Goal: Information Seeking & Learning: Check status

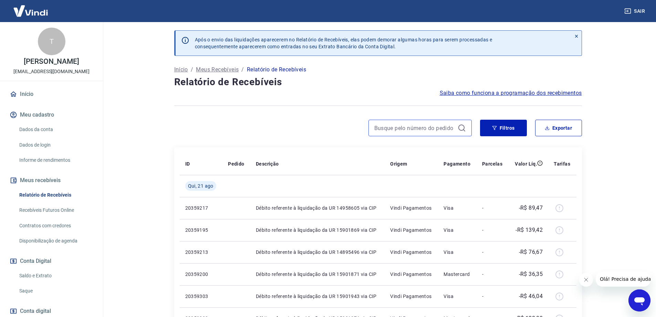
click at [407, 123] on input at bounding box center [414, 128] width 81 height 10
paste input "223868307"
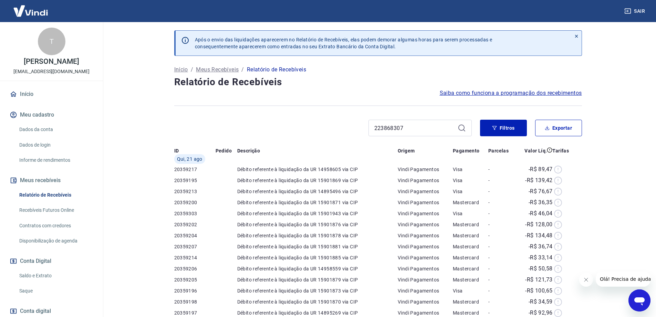
click at [465, 125] on icon at bounding box center [462, 128] width 8 height 8
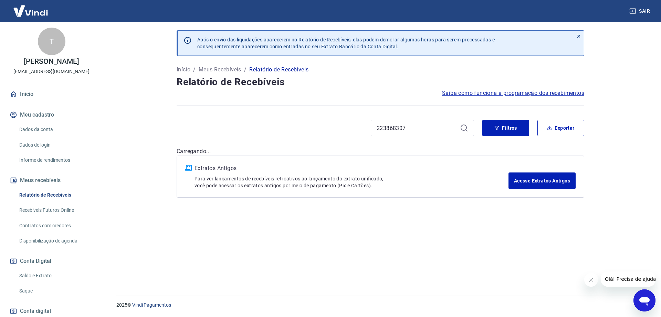
click at [463, 127] on icon at bounding box center [464, 128] width 8 height 8
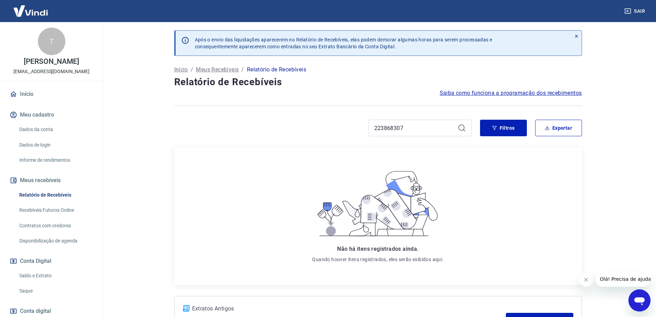
click at [463, 127] on icon at bounding box center [462, 128] width 8 height 8
drag, startPoint x: 402, startPoint y: 130, endPoint x: 345, endPoint y: 128, distance: 57.2
click at [345, 128] on div "223868307" at bounding box center [323, 128] width 298 height 17
paste input "4371"
click at [462, 124] on icon at bounding box center [462, 128] width 8 height 8
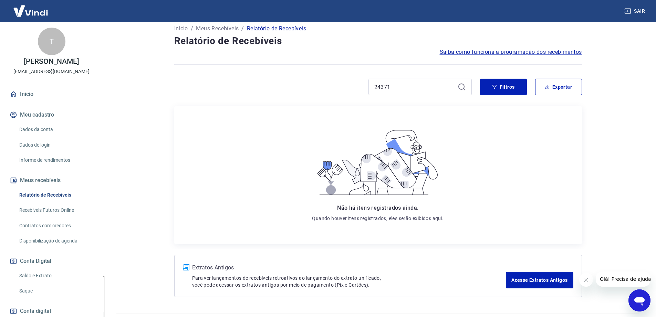
scroll to position [25, 0]
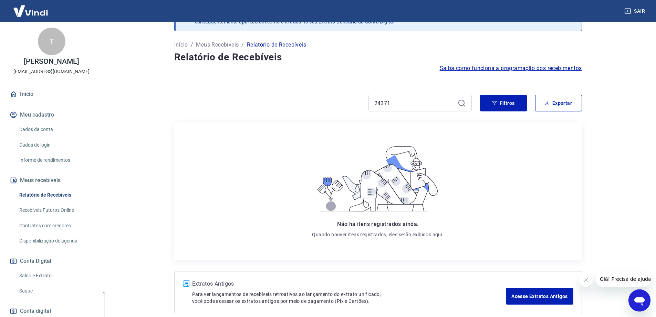
click at [461, 102] on icon at bounding box center [462, 103] width 8 height 8
drag, startPoint x: 399, startPoint y: 102, endPoint x: 308, endPoint y: 101, distance: 91.3
click at [308, 101] on div "24371" at bounding box center [323, 103] width 298 height 17
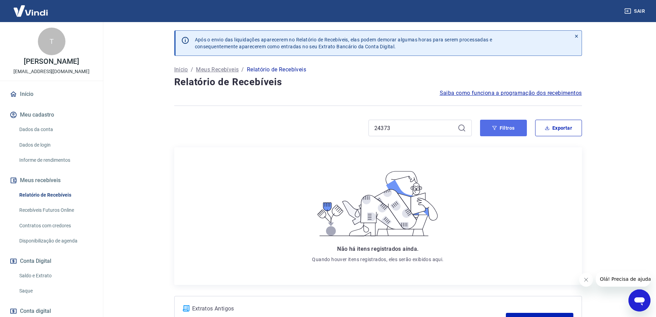
click at [489, 127] on button "Filtros" at bounding box center [503, 128] width 47 height 17
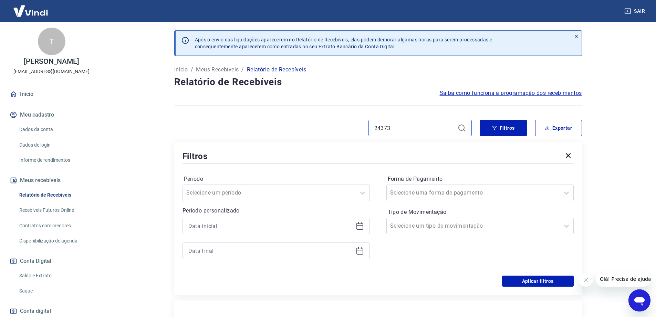
drag, startPoint x: 392, startPoint y: 128, endPoint x: 376, endPoint y: 126, distance: 16.0
click at [376, 126] on input "24373" at bounding box center [414, 128] width 81 height 10
click at [458, 128] on icon at bounding box center [461, 127] width 6 height 6
drag, startPoint x: 402, startPoint y: 133, endPoint x: 367, endPoint y: 125, distance: 35.9
click at [367, 125] on div "24355" at bounding box center [323, 128] width 298 height 17
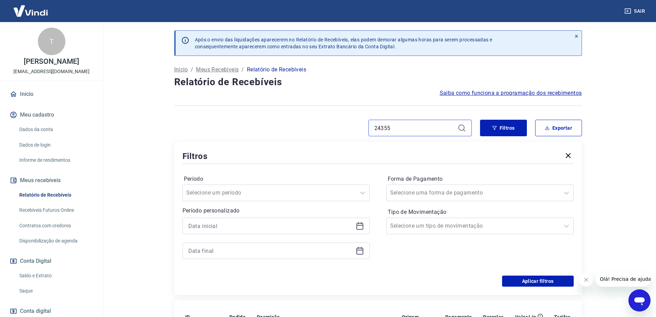
drag, startPoint x: 395, startPoint y: 128, endPoint x: 355, endPoint y: 125, distance: 40.0
click at [355, 125] on div "24355" at bounding box center [323, 128] width 298 height 17
click at [462, 128] on icon at bounding box center [462, 128] width 8 height 8
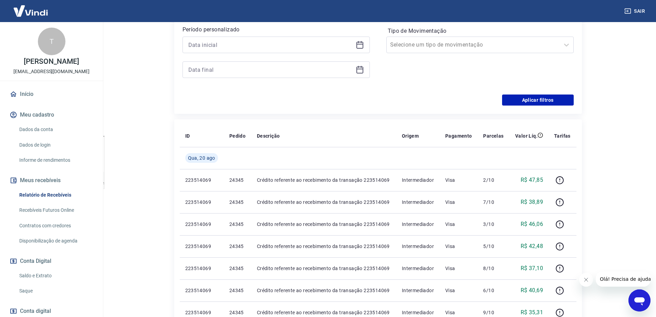
scroll to position [57, 0]
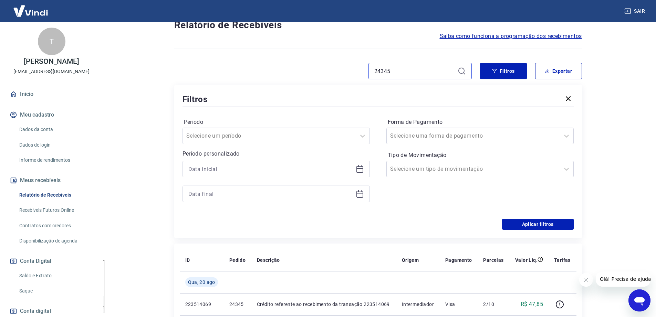
drag, startPoint x: 396, startPoint y: 72, endPoint x: 365, endPoint y: 71, distance: 31.0
click at [365, 71] on div "24345" at bounding box center [323, 71] width 298 height 17
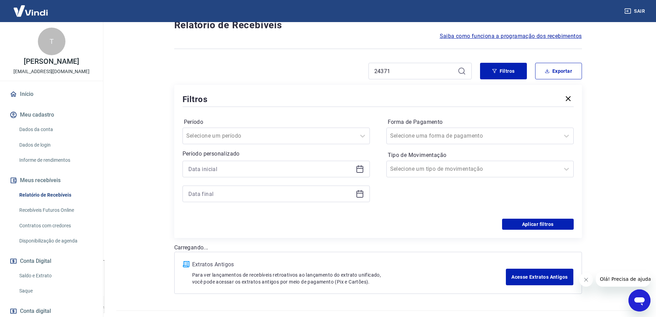
click at [462, 73] on icon at bounding box center [462, 71] width 8 height 8
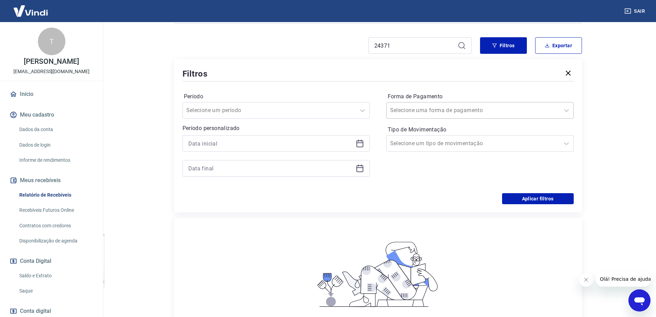
scroll to position [22, 0]
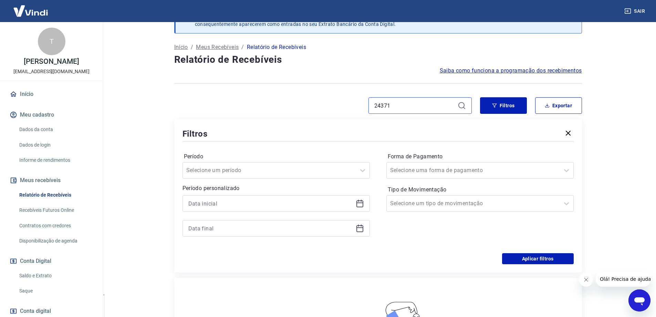
drag, startPoint x: 405, startPoint y: 107, endPoint x: 363, endPoint y: 101, distance: 42.4
click at [363, 101] on div "24371" at bounding box center [323, 105] width 298 height 17
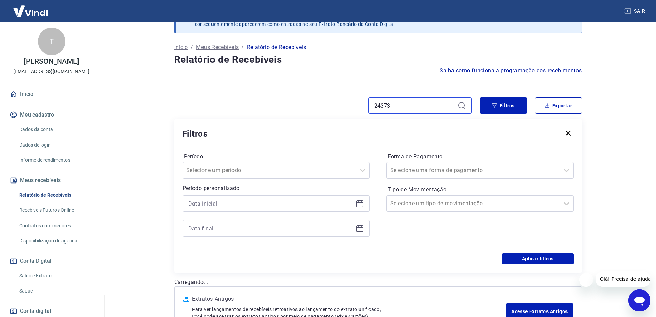
type input "24373"
click at [460, 105] on icon at bounding box center [462, 105] width 8 height 8
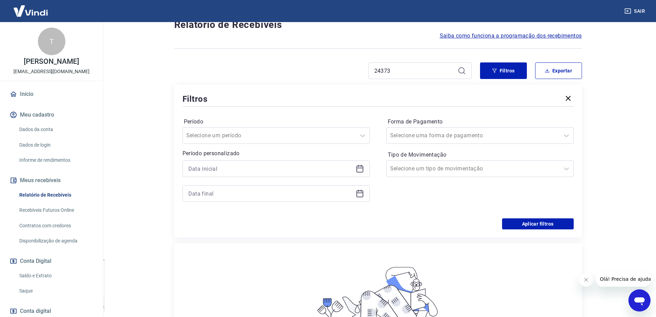
scroll to position [57, 0]
drag, startPoint x: 407, startPoint y: 69, endPoint x: 361, endPoint y: 72, distance: 46.9
click at [362, 72] on div "24373" at bounding box center [323, 71] width 298 height 17
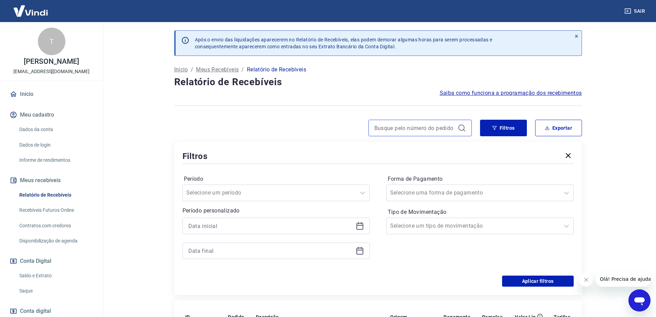
click at [402, 128] on input at bounding box center [414, 128] width 81 height 10
paste input "24337"
click at [436, 129] on input "24337" at bounding box center [414, 128] width 81 height 10
type input "24337"
click at [461, 128] on icon at bounding box center [462, 128] width 8 height 8
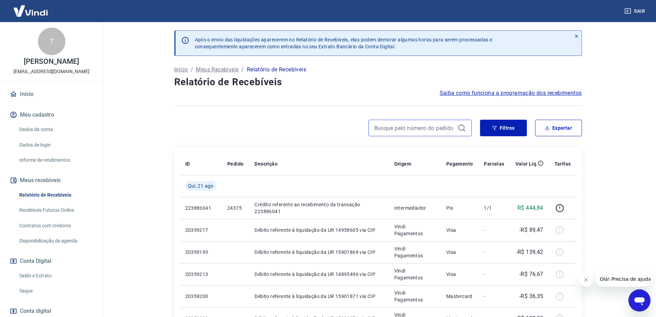
click at [393, 125] on input at bounding box center [414, 128] width 81 height 10
paste input "24377"
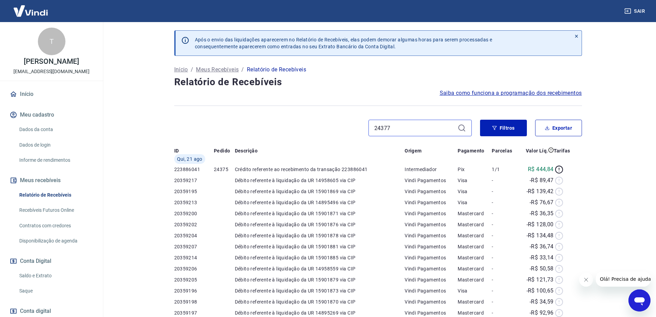
type input "24377"
click at [465, 126] on icon at bounding box center [462, 128] width 8 height 8
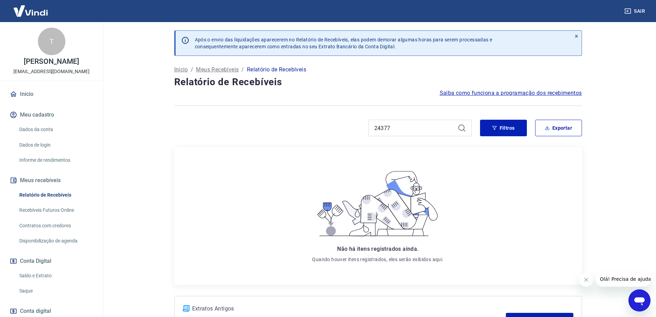
click at [463, 128] on icon at bounding box center [462, 128] width 8 height 8
click at [413, 130] on input "24377" at bounding box center [414, 128] width 81 height 10
click at [463, 128] on icon at bounding box center [462, 128] width 8 height 8
click at [400, 133] on div "24377" at bounding box center [420, 128] width 103 height 17
click at [399, 129] on input "24377" at bounding box center [414, 128] width 81 height 10
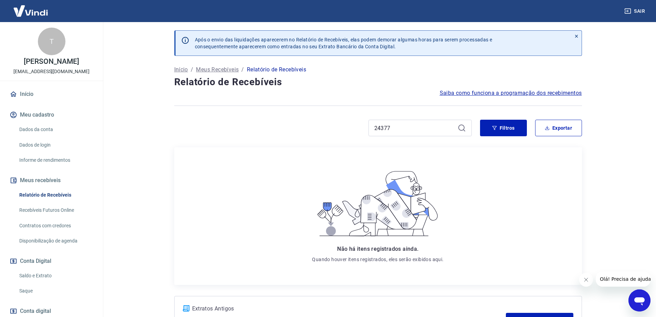
click at [465, 126] on icon at bounding box center [462, 128] width 8 height 8
click at [462, 128] on icon at bounding box center [462, 128] width 8 height 8
drag, startPoint x: 412, startPoint y: 129, endPoint x: 352, endPoint y: 131, distance: 59.6
click at [352, 131] on div "24377" at bounding box center [323, 128] width 298 height 17
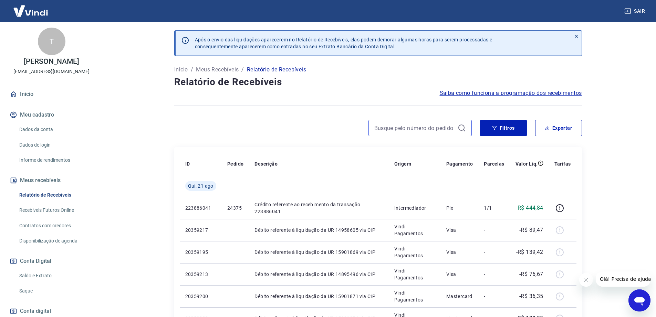
click at [404, 131] on input at bounding box center [414, 128] width 81 height 10
click at [462, 127] on icon at bounding box center [462, 128] width 8 height 8
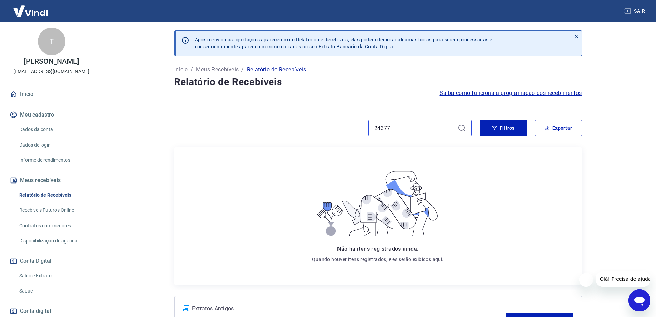
drag, startPoint x: 392, startPoint y: 128, endPoint x: 354, endPoint y: 127, distance: 38.6
click at [354, 127] on div "24377" at bounding box center [323, 128] width 298 height 17
paste input "5"
type input "24375"
click at [463, 129] on icon at bounding box center [462, 128] width 8 height 8
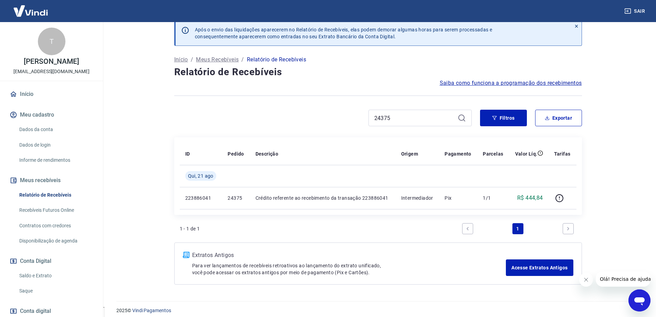
scroll to position [15, 0]
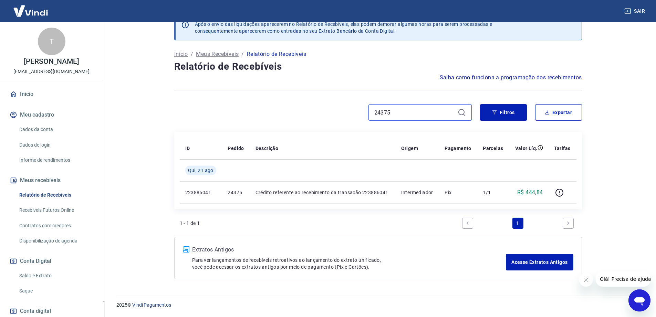
drag, startPoint x: 402, startPoint y: 114, endPoint x: 328, endPoint y: 118, distance: 74.1
click at [329, 118] on div "24375" at bounding box center [323, 112] width 298 height 17
click at [461, 112] on icon at bounding box center [462, 112] width 8 height 8
click at [461, 113] on icon at bounding box center [462, 112] width 8 height 8
click at [495, 115] on button "Filtros" at bounding box center [503, 112] width 47 height 17
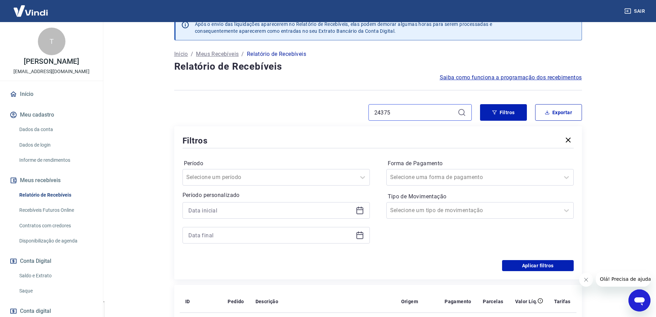
drag, startPoint x: 402, startPoint y: 113, endPoint x: 326, endPoint y: 117, distance: 75.9
click at [326, 117] on div "24375" at bounding box center [323, 112] width 298 height 17
paste input "24375"
click at [463, 111] on icon at bounding box center [462, 112] width 8 height 8
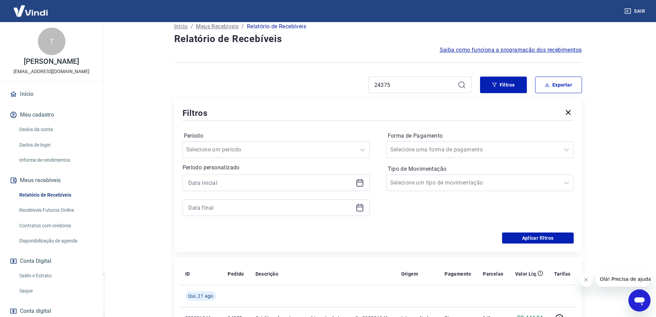
scroll to position [31, 0]
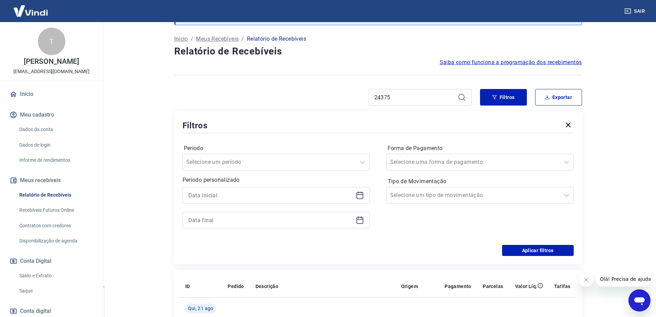
click at [463, 97] on icon at bounding box center [462, 97] width 8 height 8
click at [569, 125] on icon "button" at bounding box center [568, 124] width 5 height 5
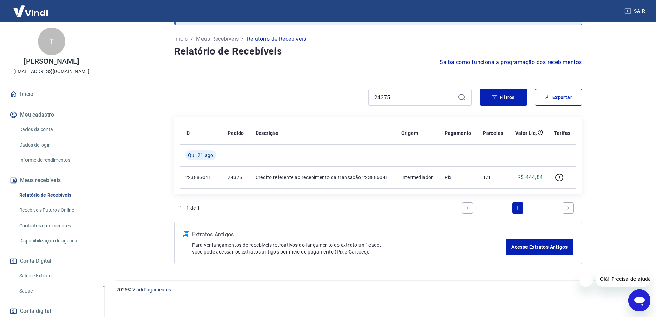
scroll to position [15, 0]
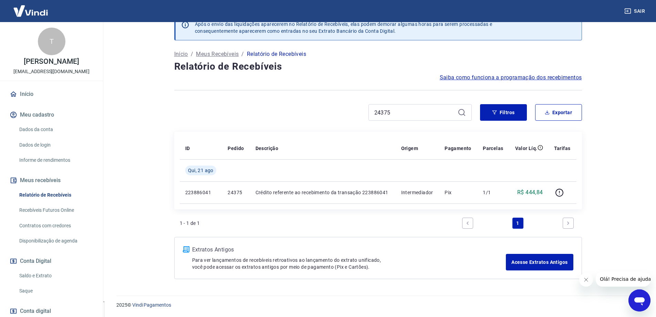
click at [425, 124] on div "24375 Filtros Exportar" at bounding box center [378, 115] width 408 height 22
click at [410, 114] on input "24375" at bounding box center [414, 112] width 81 height 10
type input "2"
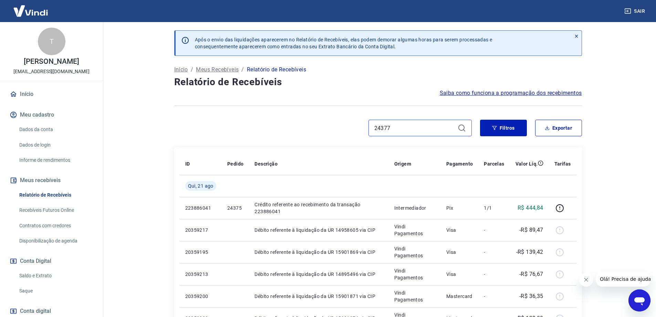
type input "24377"
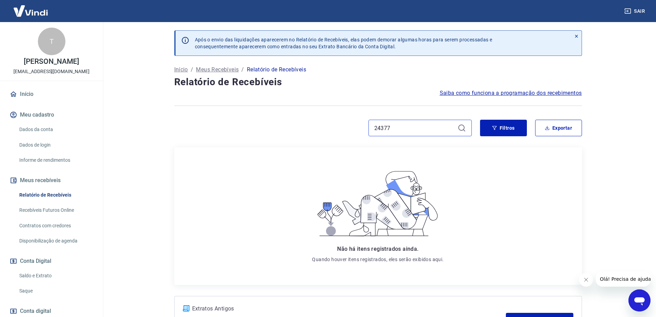
drag, startPoint x: 391, startPoint y: 127, endPoint x: 343, endPoint y: 127, distance: 47.9
click at [343, 127] on div "24377" at bounding box center [323, 128] width 298 height 17
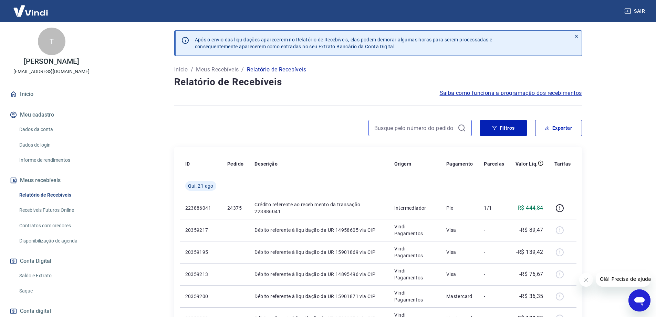
drag, startPoint x: 409, startPoint y: 126, endPoint x: 418, endPoint y: 127, distance: 9.4
click at [409, 126] on input at bounding box center [414, 128] width 81 height 10
paste input "24353"
click at [464, 126] on icon at bounding box center [462, 128] width 8 height 8
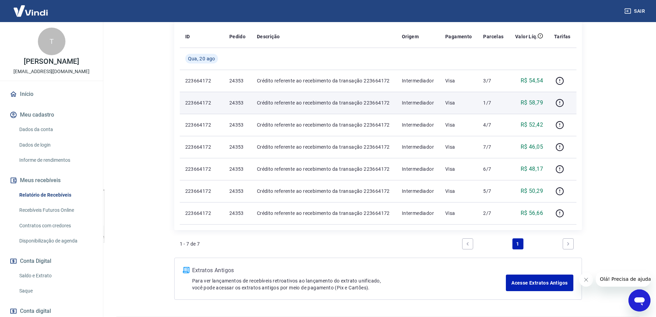
scroll to position [34, 0]
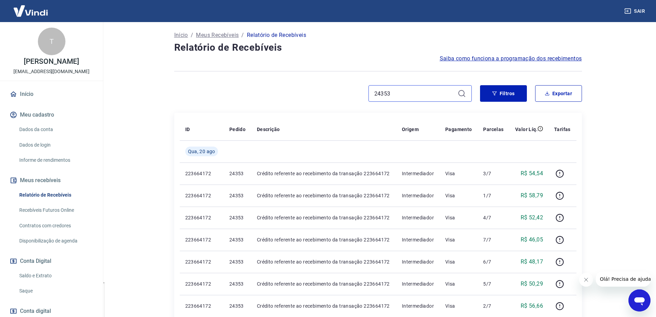
drag, startPoint x: 370, startPoint y: 96, endPoint x: 334, endPoint y: 95, distance: 36.2
click at [334, 95] on div "24353" at bounding box center [323, 93] width 298 height 17
paste input "45"
click at [460, 94] on icon at bounding box center [462, 93] width 8 height 8
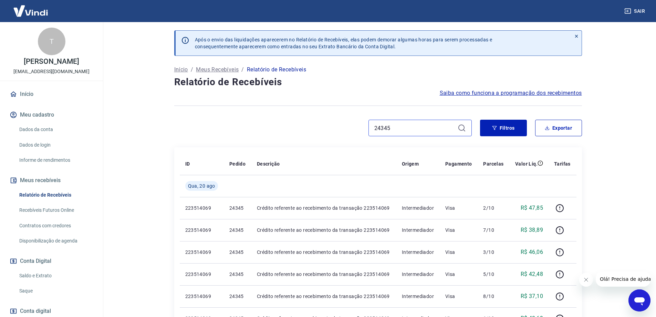
drag, startPoint x: 393, startPoint y: 128, endPoint x: 362, endPoint y: 128, distance: 30.7
click at [362, 128] on div "24345" at bounding box center [323, 128] width 298 height 17
paste input "37"
type input "24337"
click at [461, 127] on icon at bounding box center [462, 128] width 8 height 8
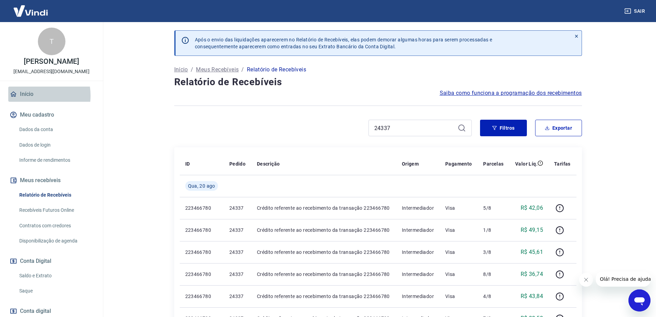
click at [30, 102] on link "Início" at bounding box center [51, 93] width 86 height 15
